Goal: Complete application form

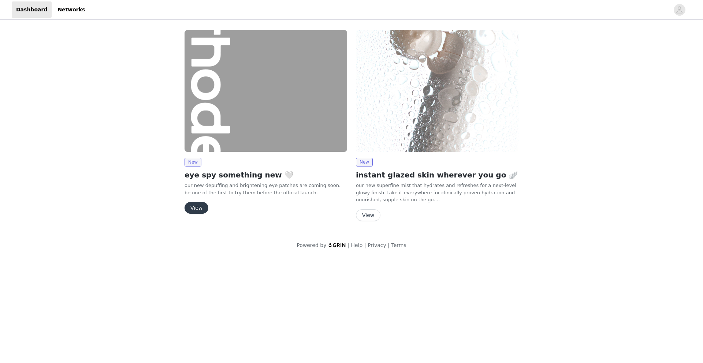
click at [199, 209] on button "View" at bounding box center [197, 208] width 24 height 12
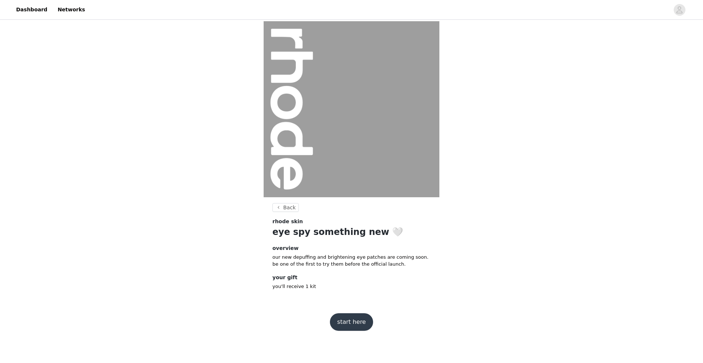
click at [360, 319] on button "start here" at bounding box center [351, 323] width 43 height 18
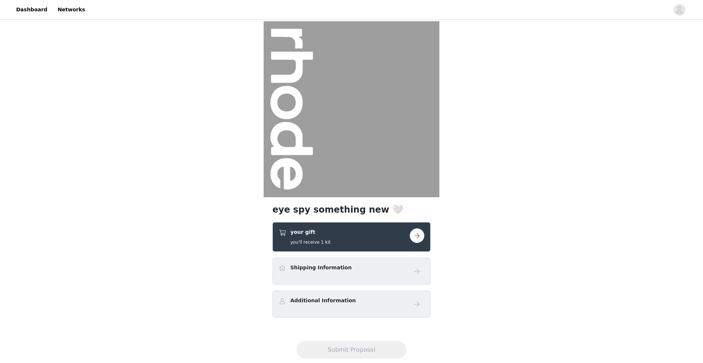
scroll to position [16, 0]
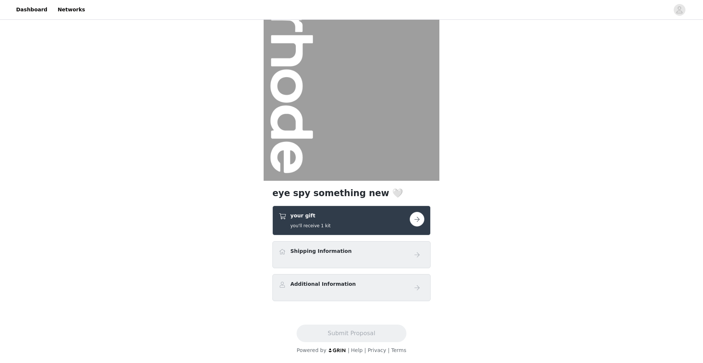
click at [421, 221] on button "button" at bounding box center [417, 219] width 15 height 15
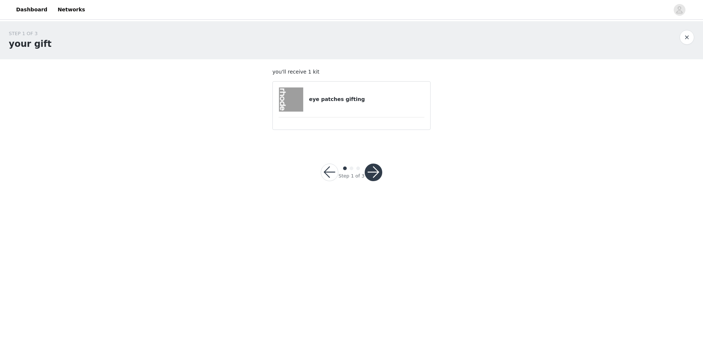
drag, startPoint x: 338, startPoint y: 110, endPoint x: 344, endPoint y: 114, distance: 7.3
click at [339, 110] on div "eye patches gifting" at bounding box center [352, 100] width 146 height 24
click at [370, 164] on button "button" at bounding box center [374, 173] width 18 height 18
click at [372, 170] on div at bounding box center [374, 173] width 18 height 18
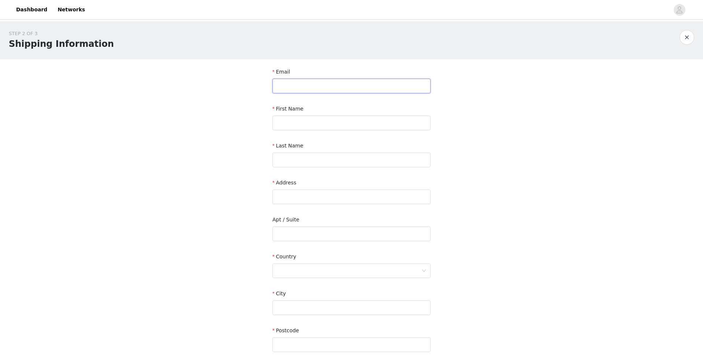
drag, startPoint x: 341, startPoint y: 81, endPoint x: 342, endPoint y: 86, distance: 5.0
click at [341, 81] on input "text" at bounding box center [352, 86] width 158 height 15
type input "[EMAIL_ADDRESS][DOMAIN_NAME]"
type input "[PERSON_NAME]"
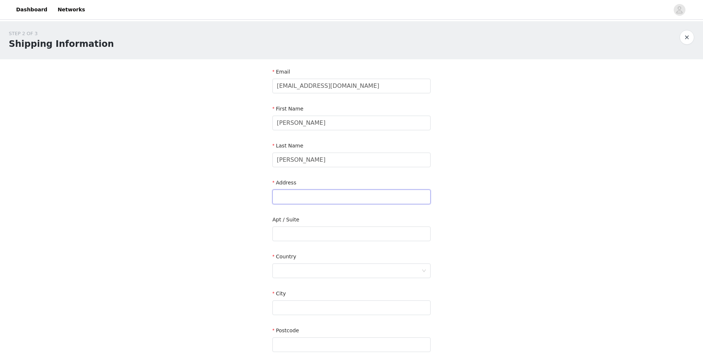
type input "[STREET_ADDRESS]"
type input "[GEOGRAPHIC_DATA]"
type input "H2K 1N3"
type input "4188170426"
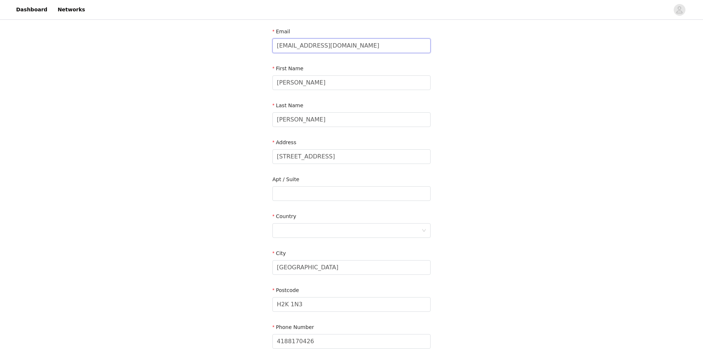
scroll to position [99, 0]
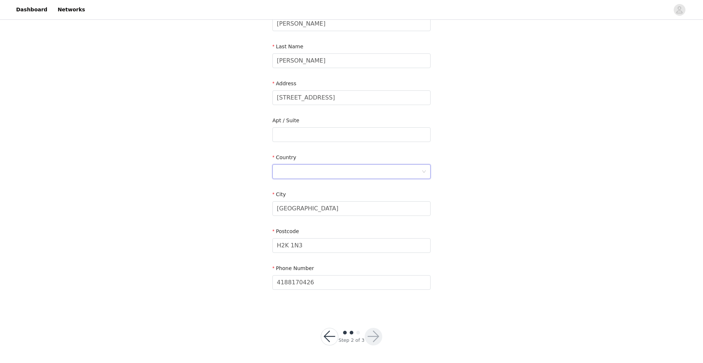
click at [336, 170] on div at bounding box center [349, 172] width 145 height 14
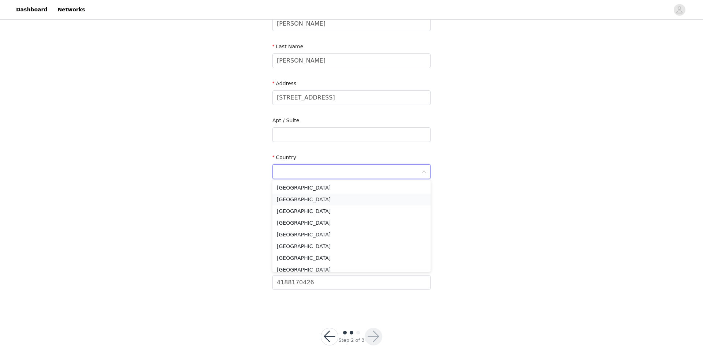
click at [306, 194] on li "[GEOGRAPHIC_DATA]" at bounding box center [352, 200] width 158 height 12
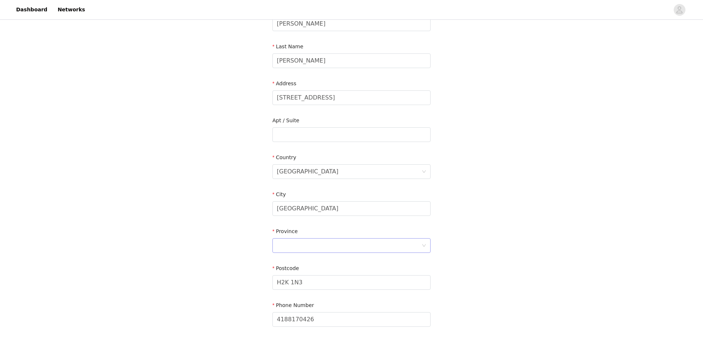
click at [379, 250] on div at bounding box center [349, 246] width 145 height 14
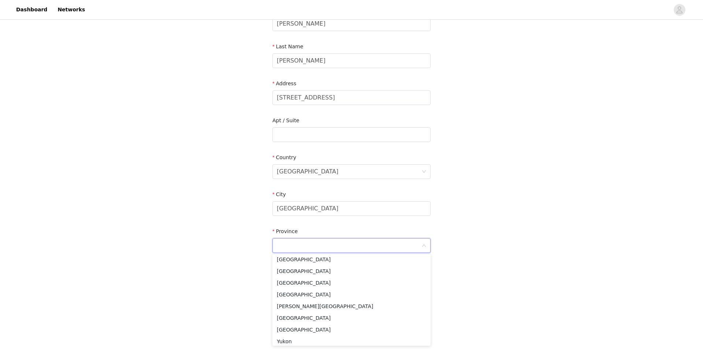
scroll to position [64, 0]
click at [334, 316] on li "[GEOGRAPHIC_DATA]" at bounding box center [352, 315] width 158 height 12
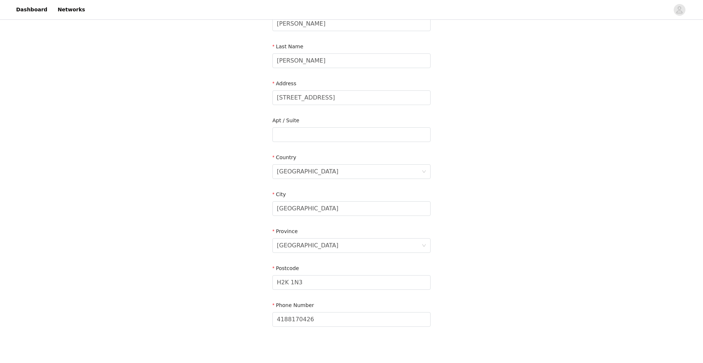
click at [477, 296] on div "STEP 2 OF 3 Shipping Information Email [EMAIL_ADDRESS][DOMAIN_NAME] First Name …" at bounding box center [351, 135] width 703 height 426
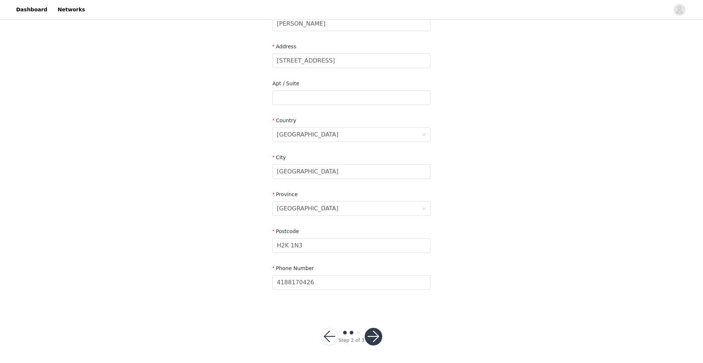
click at [380, 338] on button "button" at bounding box center [374, 337] width 18 height 18
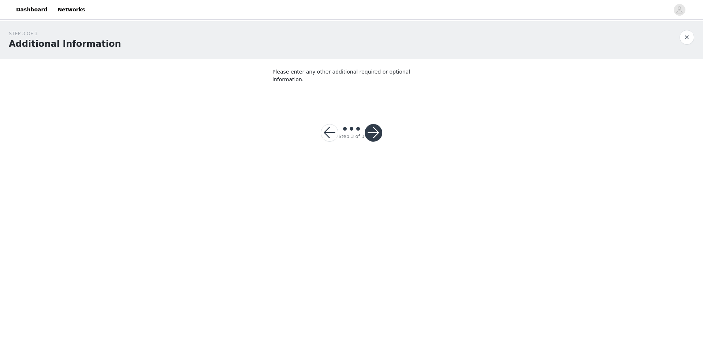
drag, startPoint x: 377, startPoint y: 138, endPoint x: 372, endPoint y: 130, distance: 9.2
click at [376, 137] on div "Step 3 of 3" at bounding box center [351, 132] width 79 height 35
click at [370, 125] on button "button" at bounding box center [374, 133] width 18 height 18
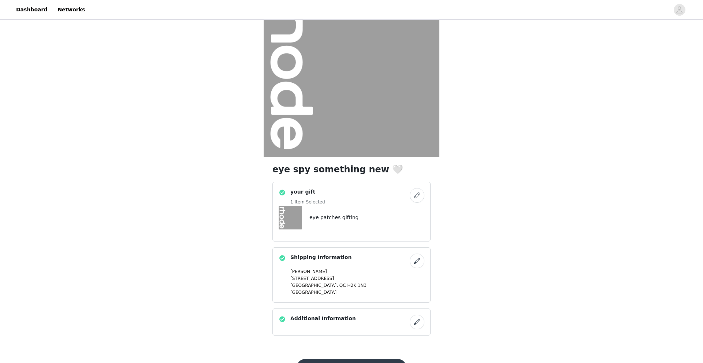
scroll to position [75, 0]
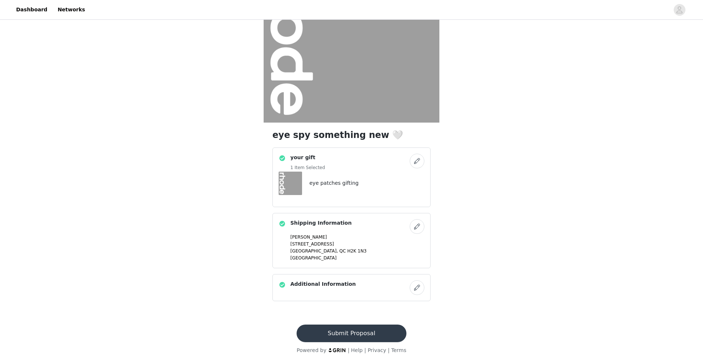
click at [365, 337] on button "Submit Proposal" at bounding box center [352, 334] width 110 height 18
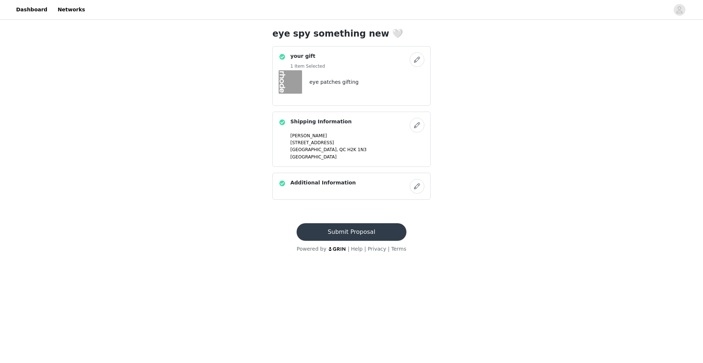
scroll to position [0, 0]
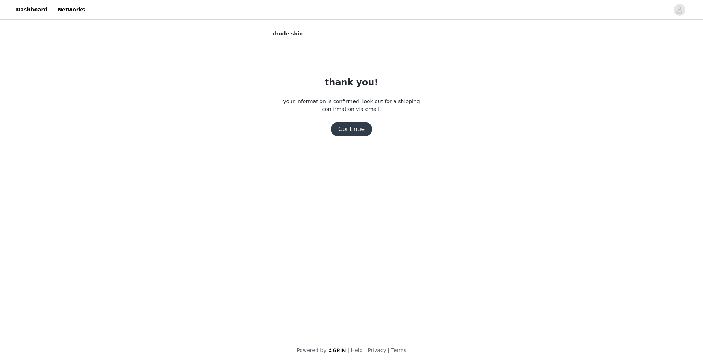
click at [354, 133] on button "Continue" at bounding box center [351, 129] width 41 height 15
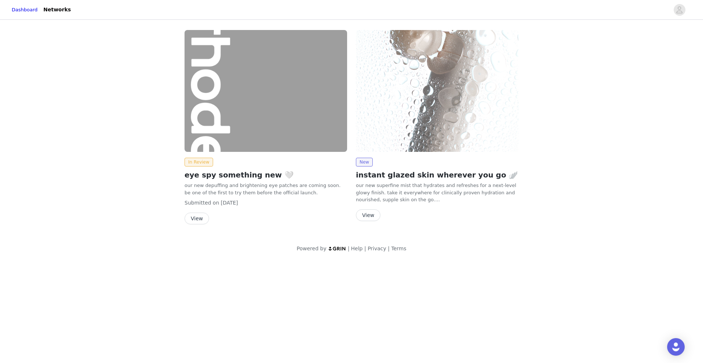
click at [371, 212] on button "View" at bounding box center [368, 216] width 25 height 12
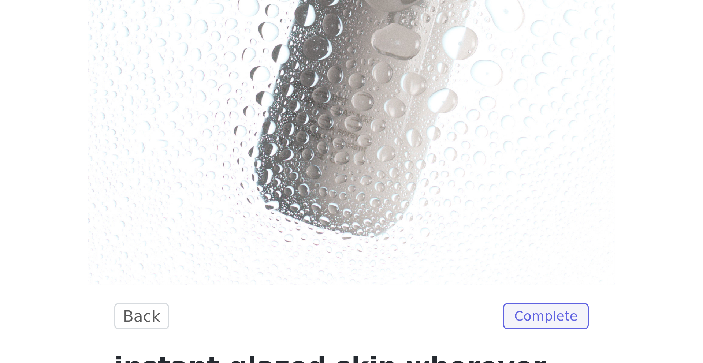
click at [355, 213] on img at bounding box center [352, 131] width 176 height 220
click at [239, 246] on div "Back Complete instant glazed skin wherever you go 🪽 our new superfine mist that…" at bounding box center [351, 244] width 703 height 447
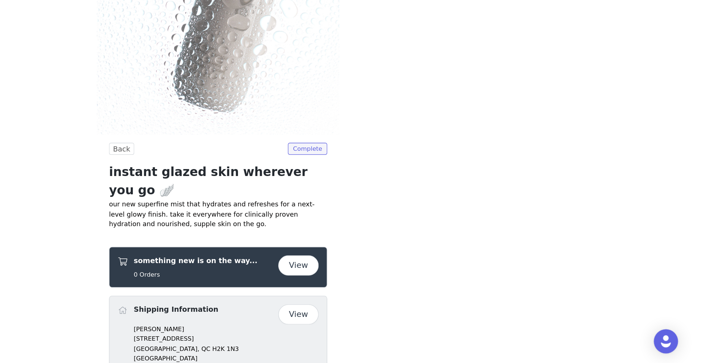
scroll to position [54, 0]
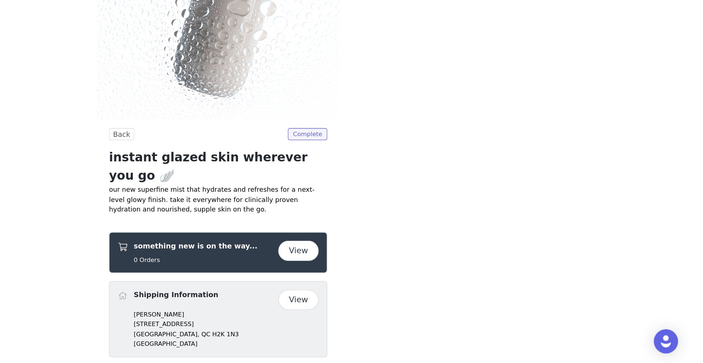
click at [493, 259] on div "Back Complete instant glazed skin wherever you go 🪽 our new superfine mist that…" at bounding box center [351, 190] width 703 height 447
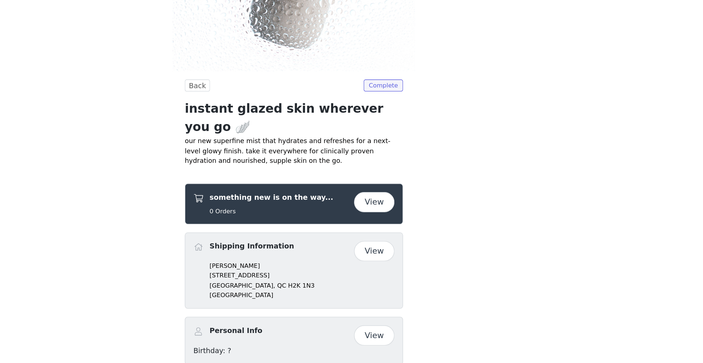
scroll to position [92, 0]
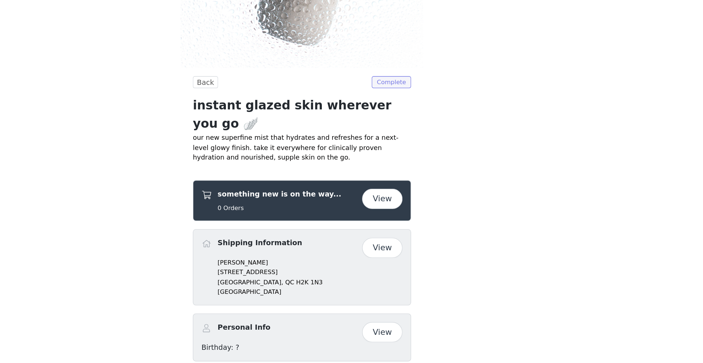
click at [416, 159] on span "Complete" at bounding box center [416, 159] width 29 height 9
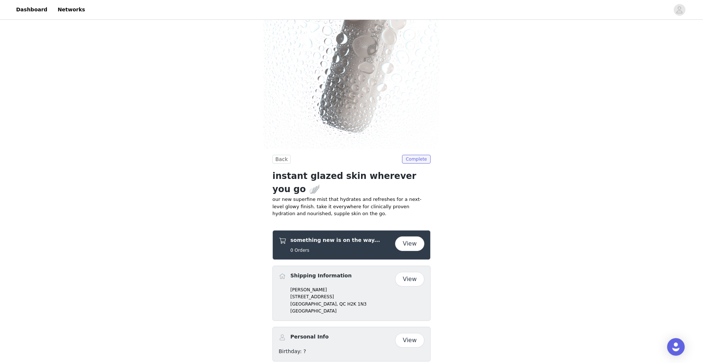
click at [408, 237] on button "View" at bounding box center [409, 244] width 29 height 15
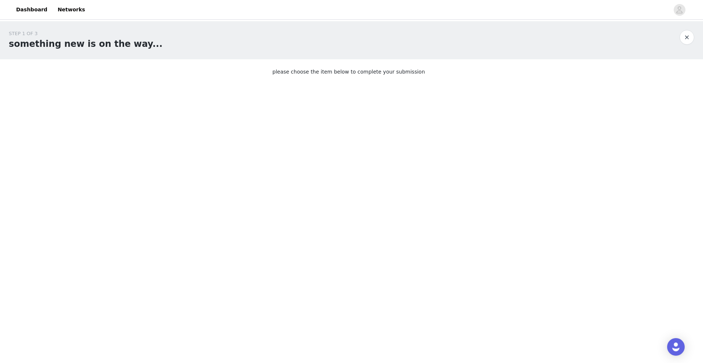
click at [687, 40] on button "button" at bounding box center [687, 37] width 15 height 15
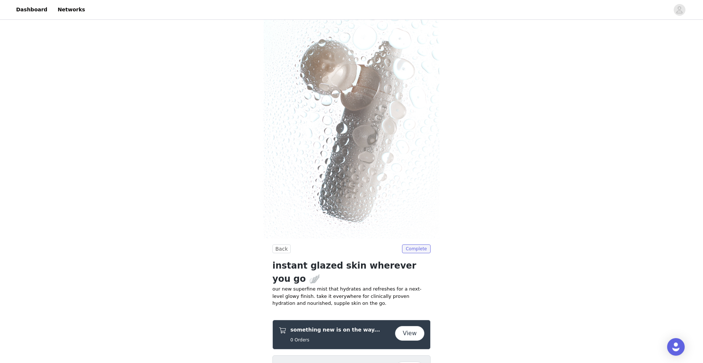
scroll to position [92, 0]
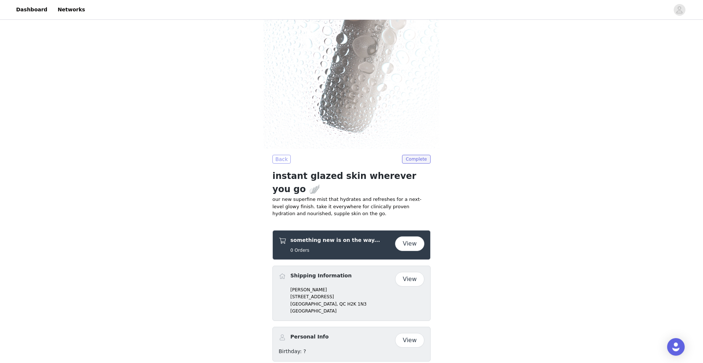
click at [278, 158] on button "Back" at bounding box center [282, 159] width 18 height 9
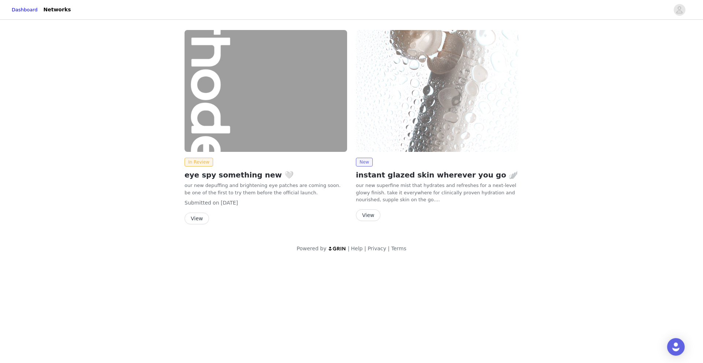
click at [371, 215] on button "View" at bounding box center [368, 216] width 25 height 12
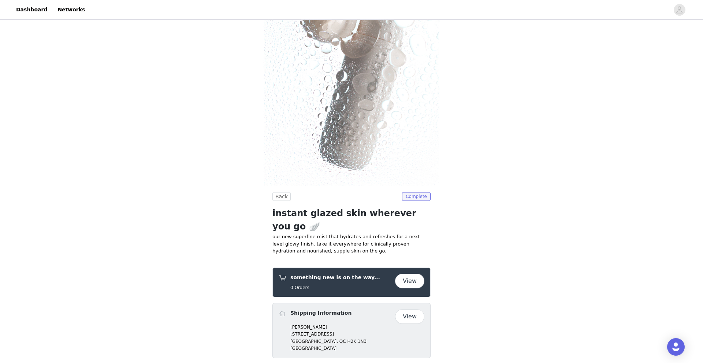
scroll to position [92, 0]
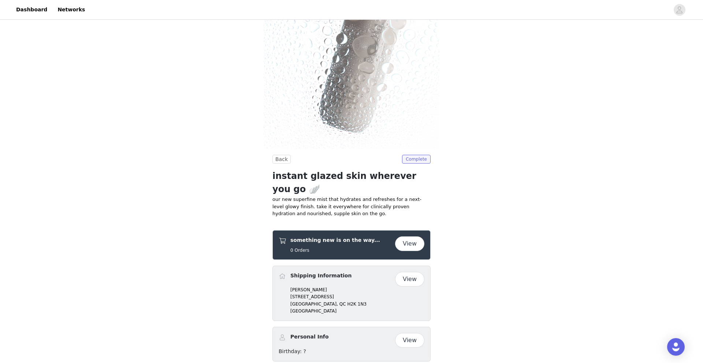
click at [418, 333] on button "View" at bounding box center [409, 340] width 29 height 15
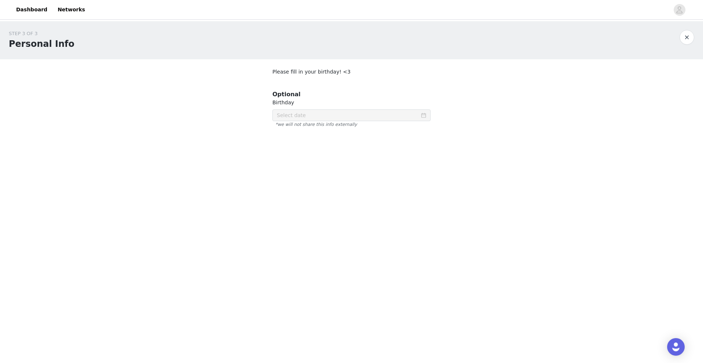
drag, startPoint x: 425, startPoint y: 114, endPoint x: 459, endPoint y: 92, distance: 40.0
click at [425, 114] on icon "icon: calendar" at bounding box center [424, 115] width 5 height 5
click at [685, 38] on button "button" at bounding box center [687, 37] width 15 height 15
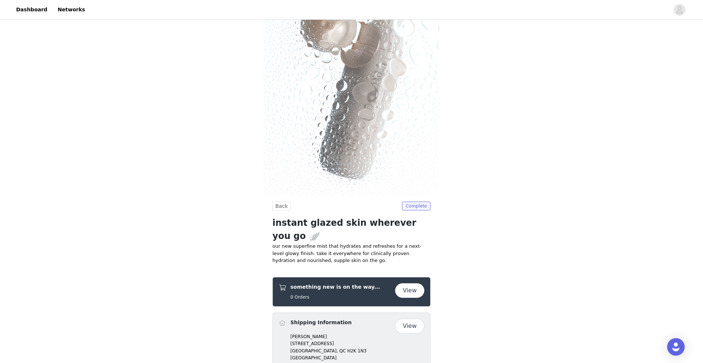
scroll to position [92, 0]
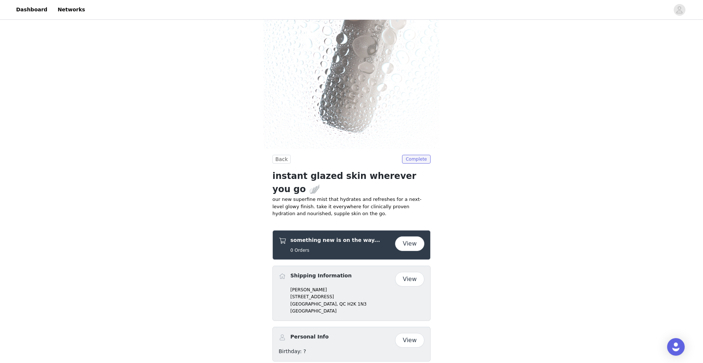
click at [410, 237] on button "View" at bounding box center [409, 244] width 29 height 15
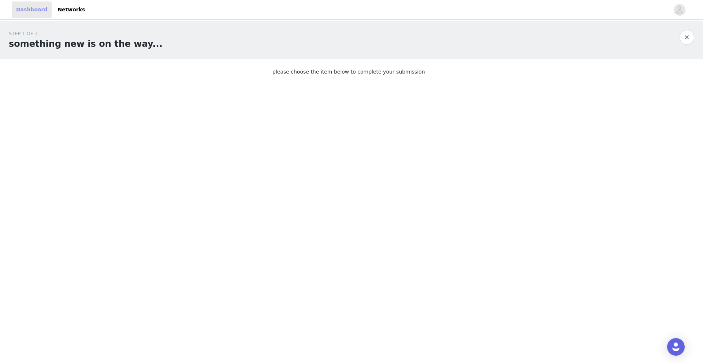
click at [28, 10] on link "Dashboard" at bounding box center [32, 9] width 40 height 16
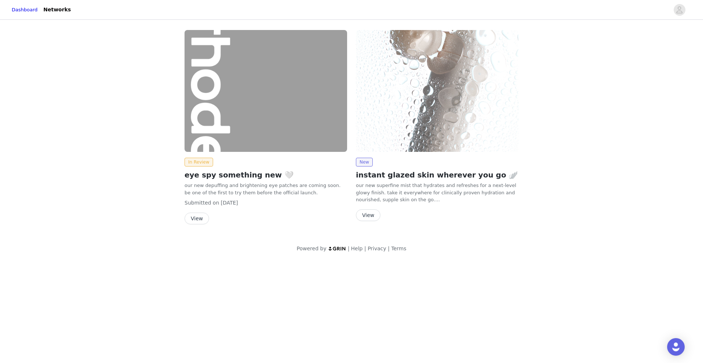
click at [376, 218] on button "View" at bounding box center [368, 216] width 25 height 12
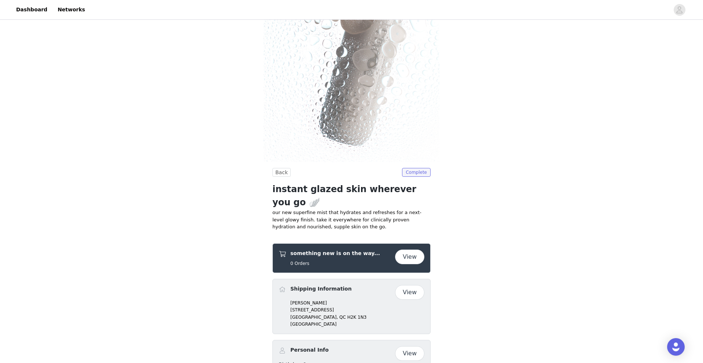
scroll to position [92, 0]
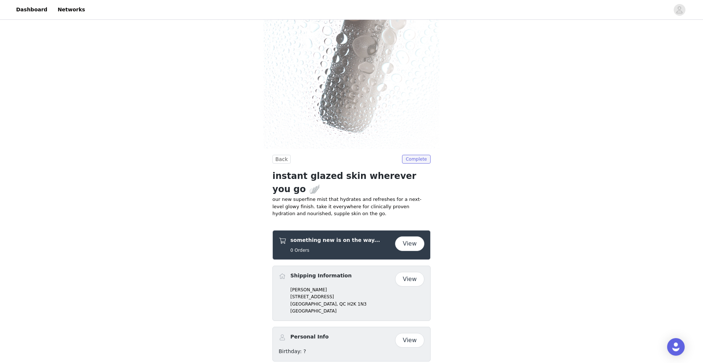
click at [416, 237] on button "View" at bounding box center [409, 244] width 29 height 15
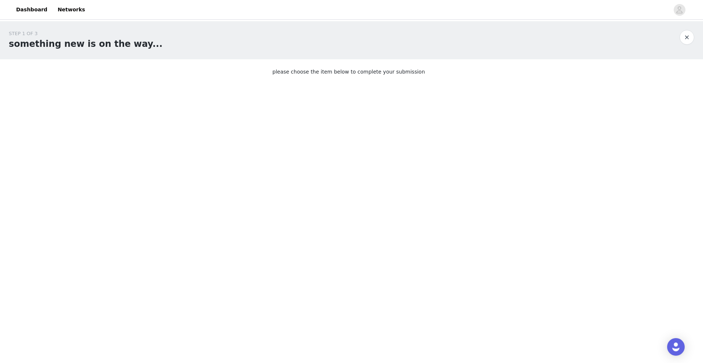
click at [285, 74] on p "please choose the item below to complete your submission" at bounding box center [352, 72] width 158 height 8
click at [686, 36] on button "button" at bounding box center [687, 37] width 15 height 15
